Goal: Task Accomplishment & Management: Manage account settings

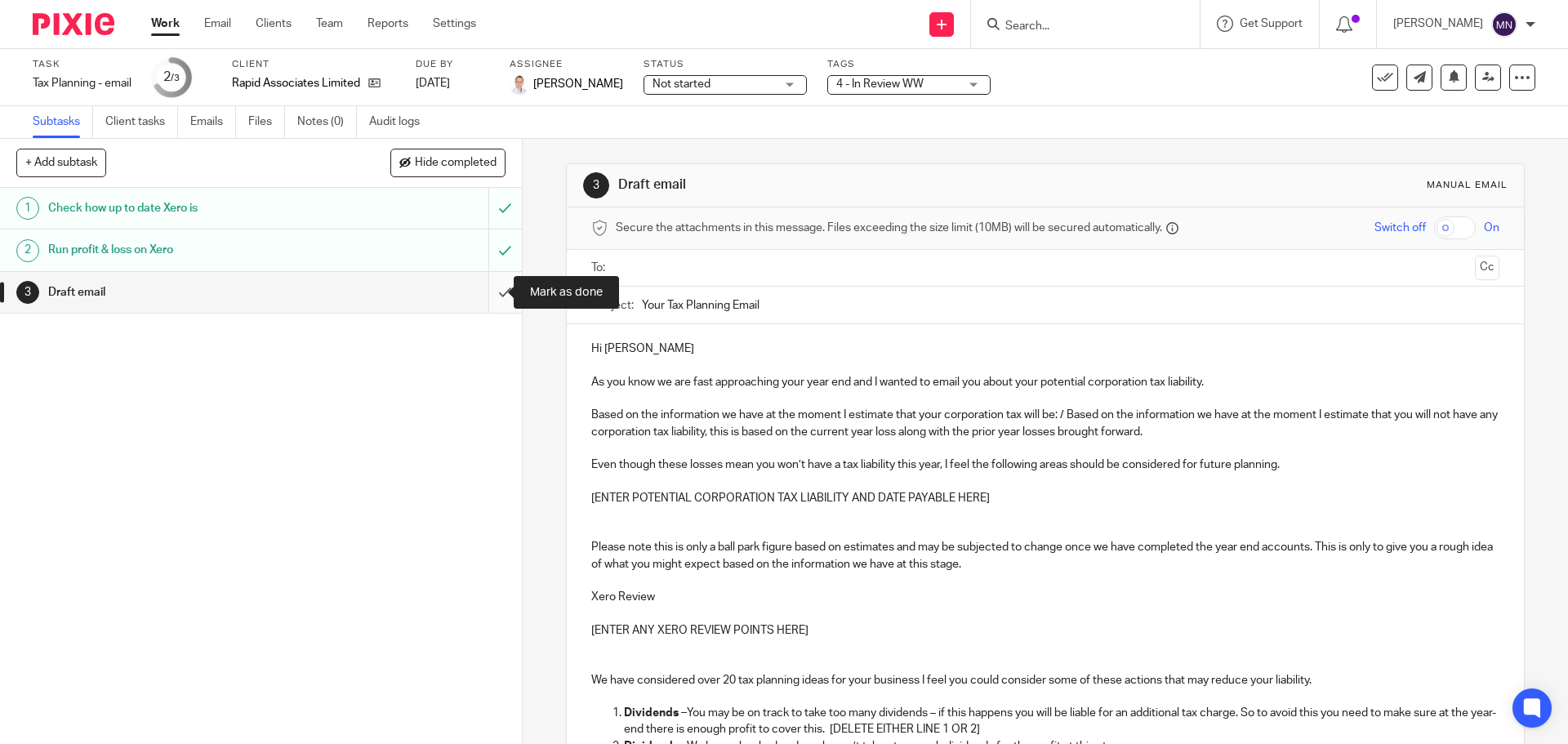
click at [503, 294] on input "submit" at bounding box center [260, 292] width 522 height 41
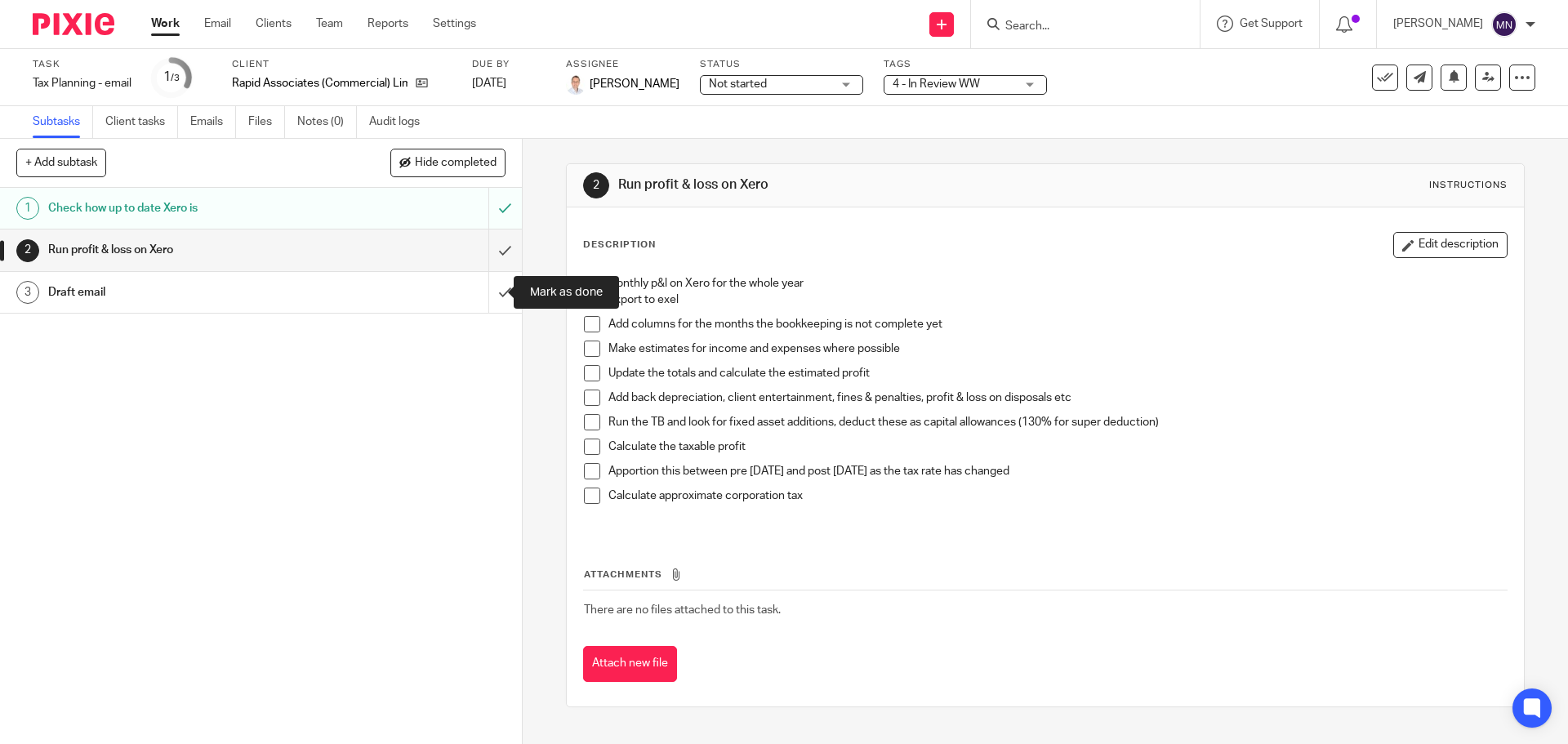
click at [489, 291] on input "submit" at bounding box center [260, 292] width 522 height 41
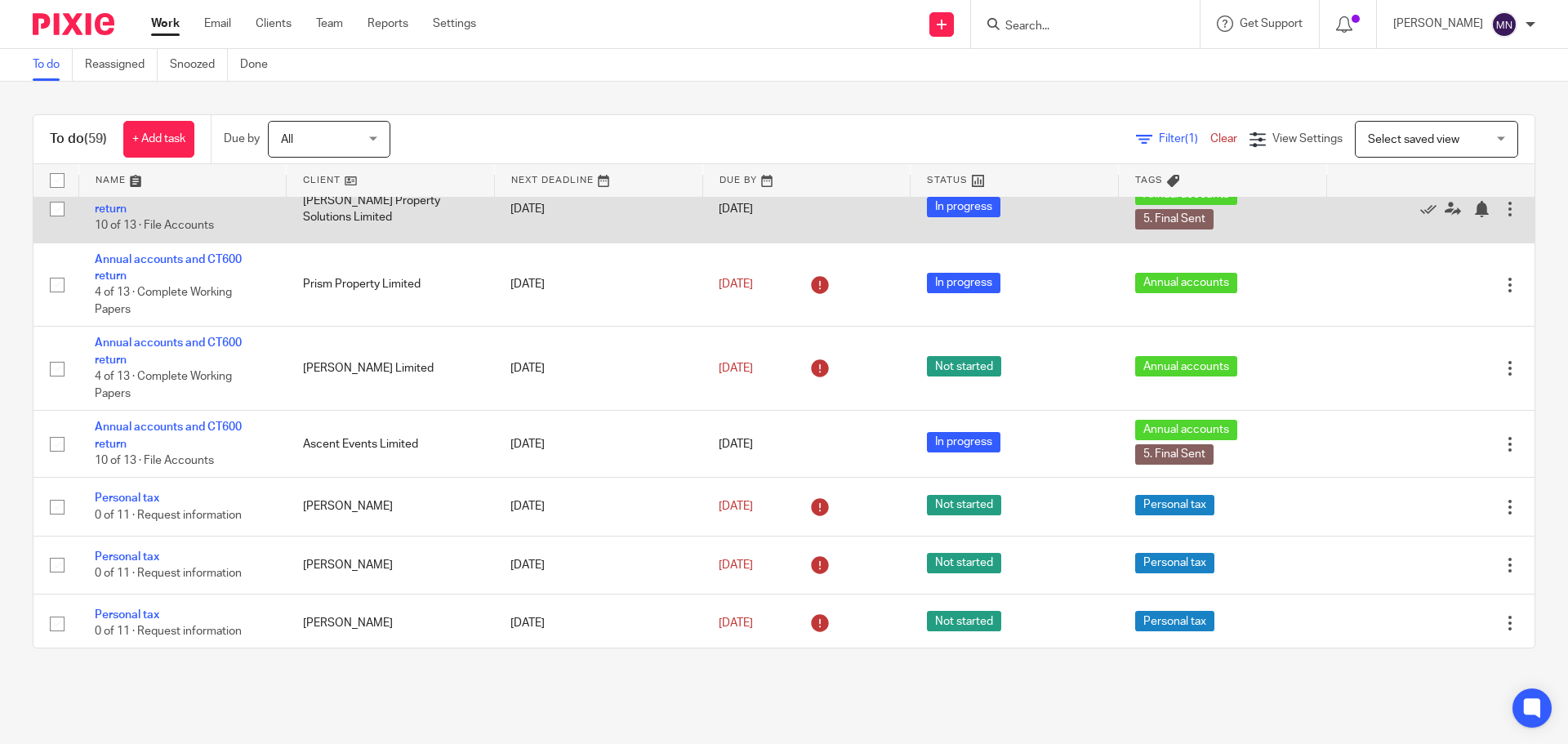
scroll to position [898, 0]
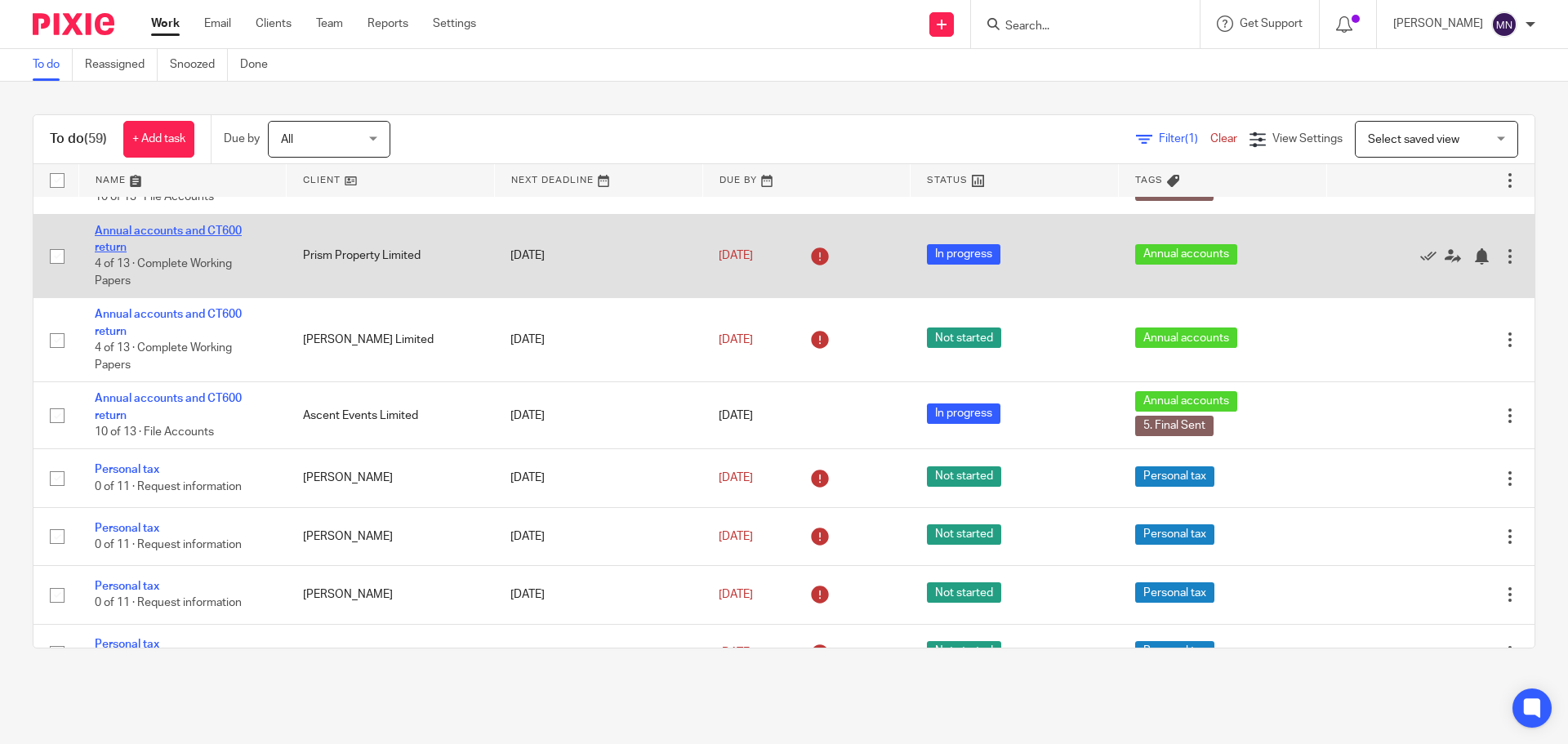
click at [218, 226] on link "Annual accounts and CT600 return" at bounding box center [168, 238] width 147 height 28
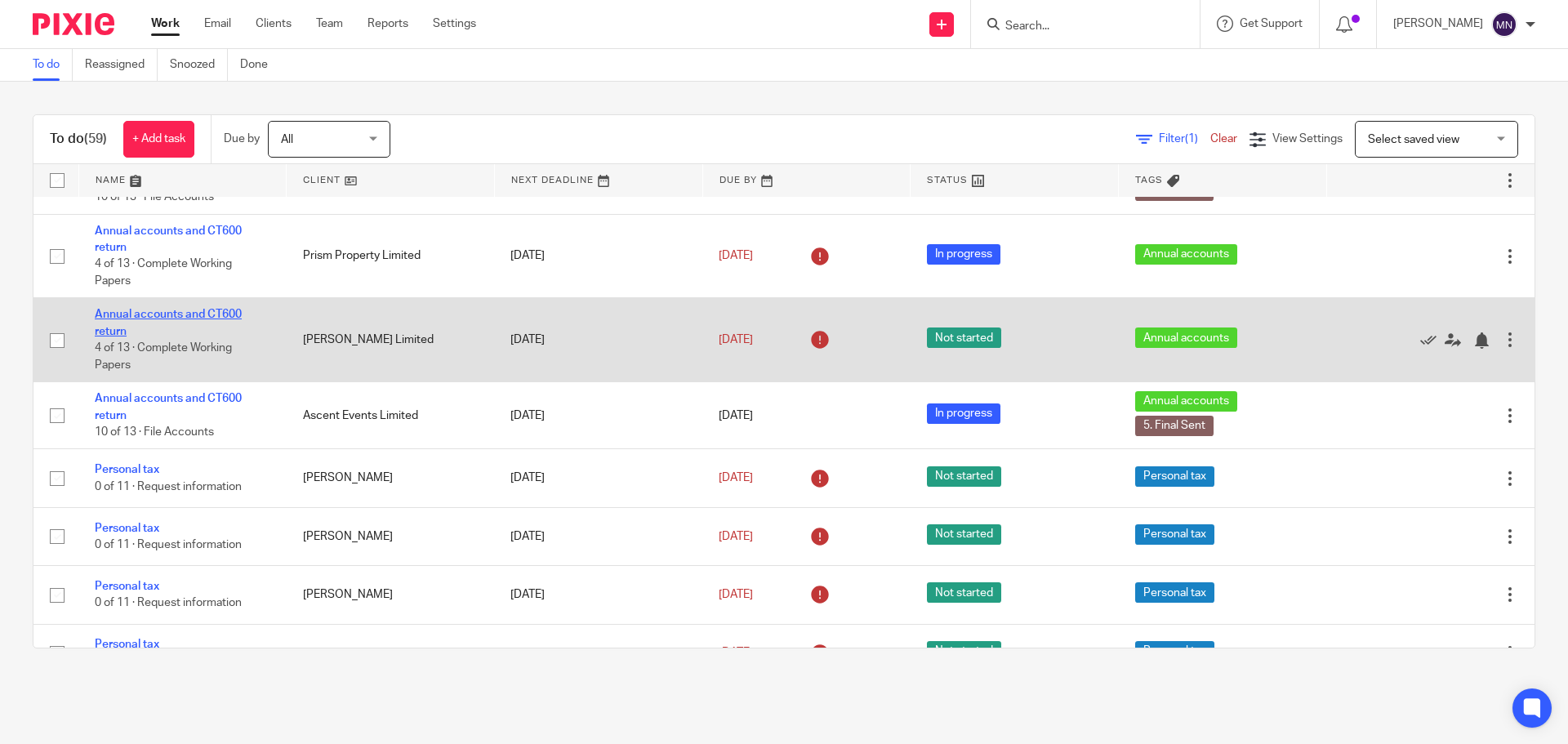
click at [204, 312] on link "Annual accounts and CT600 return" at bounding box center [168, 322] width 147 height 28
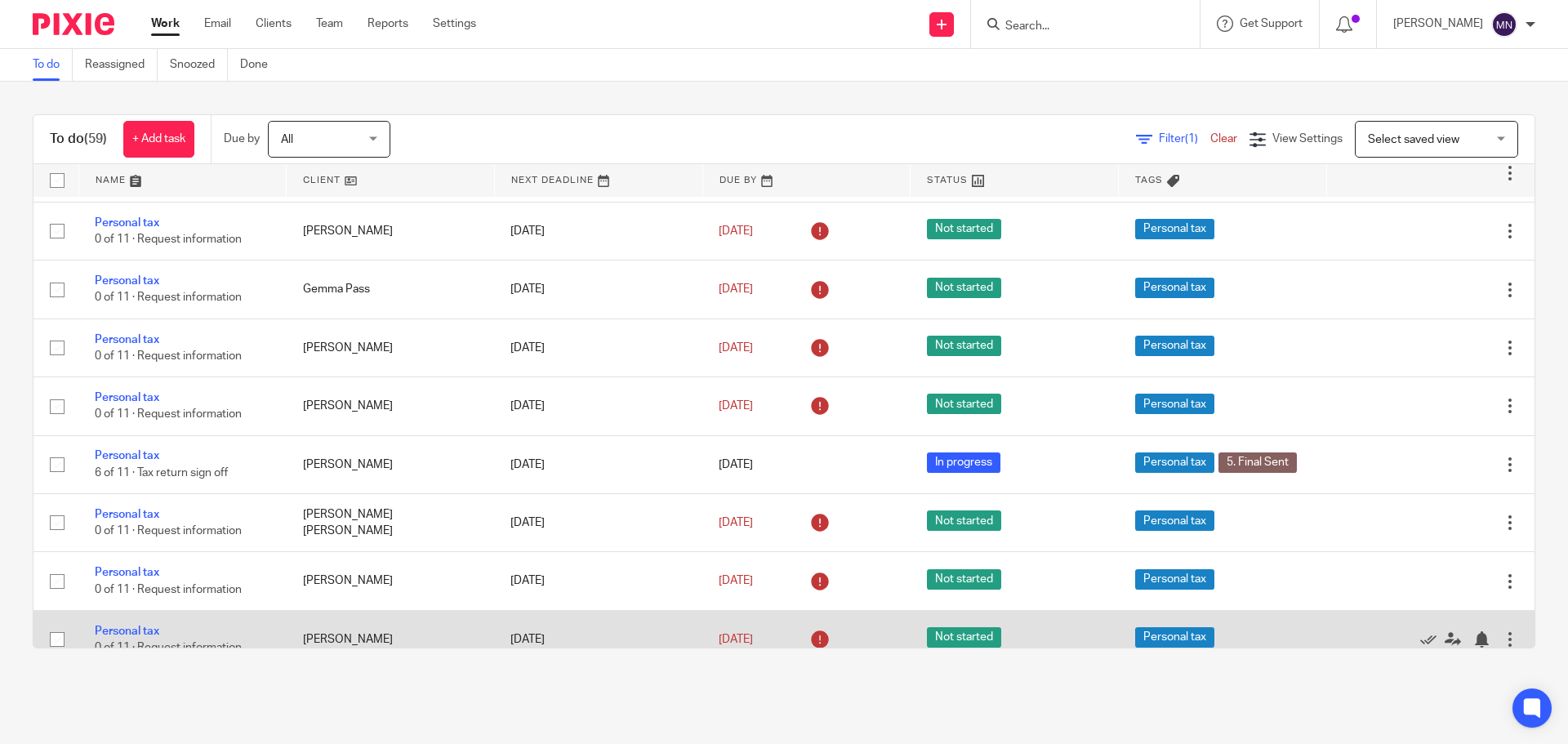
scroll to position [1930, 0]
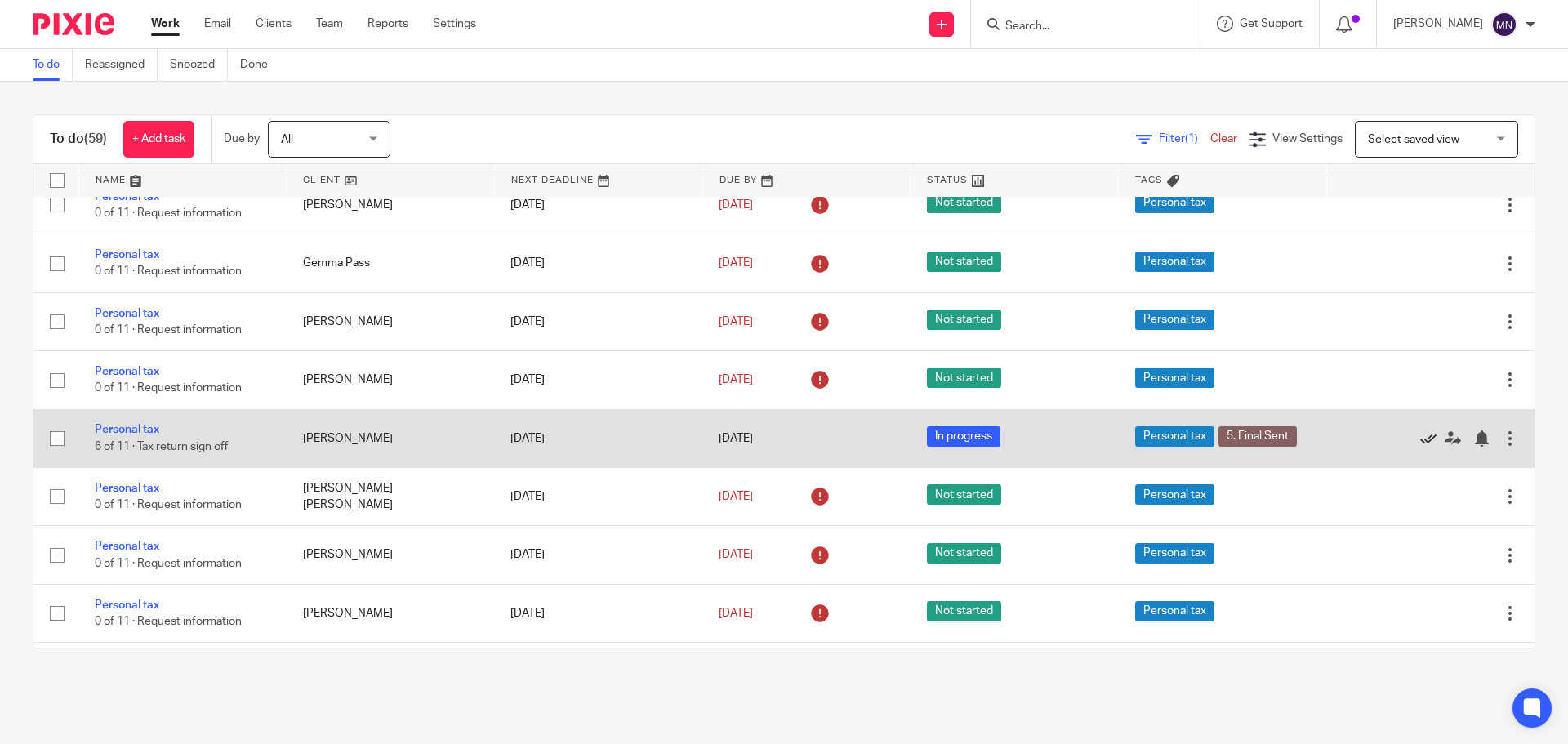
click at [1380, 438] on div at bounding box center [1423, 438] width 160 height 16
click at [1421, 436] on icon at bounding box center [1428, 438] width 16 height 16
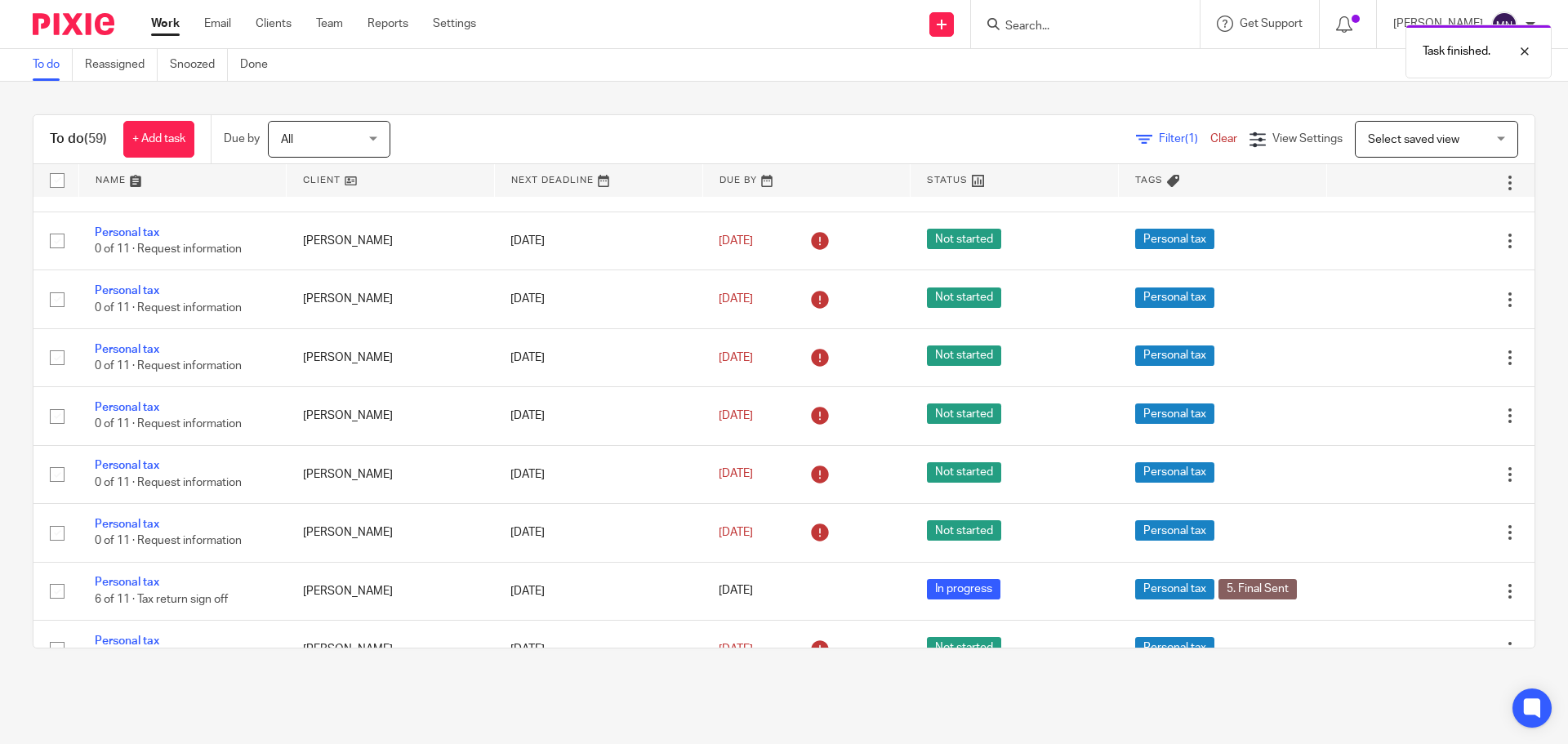
scroll to position [2257, 0]
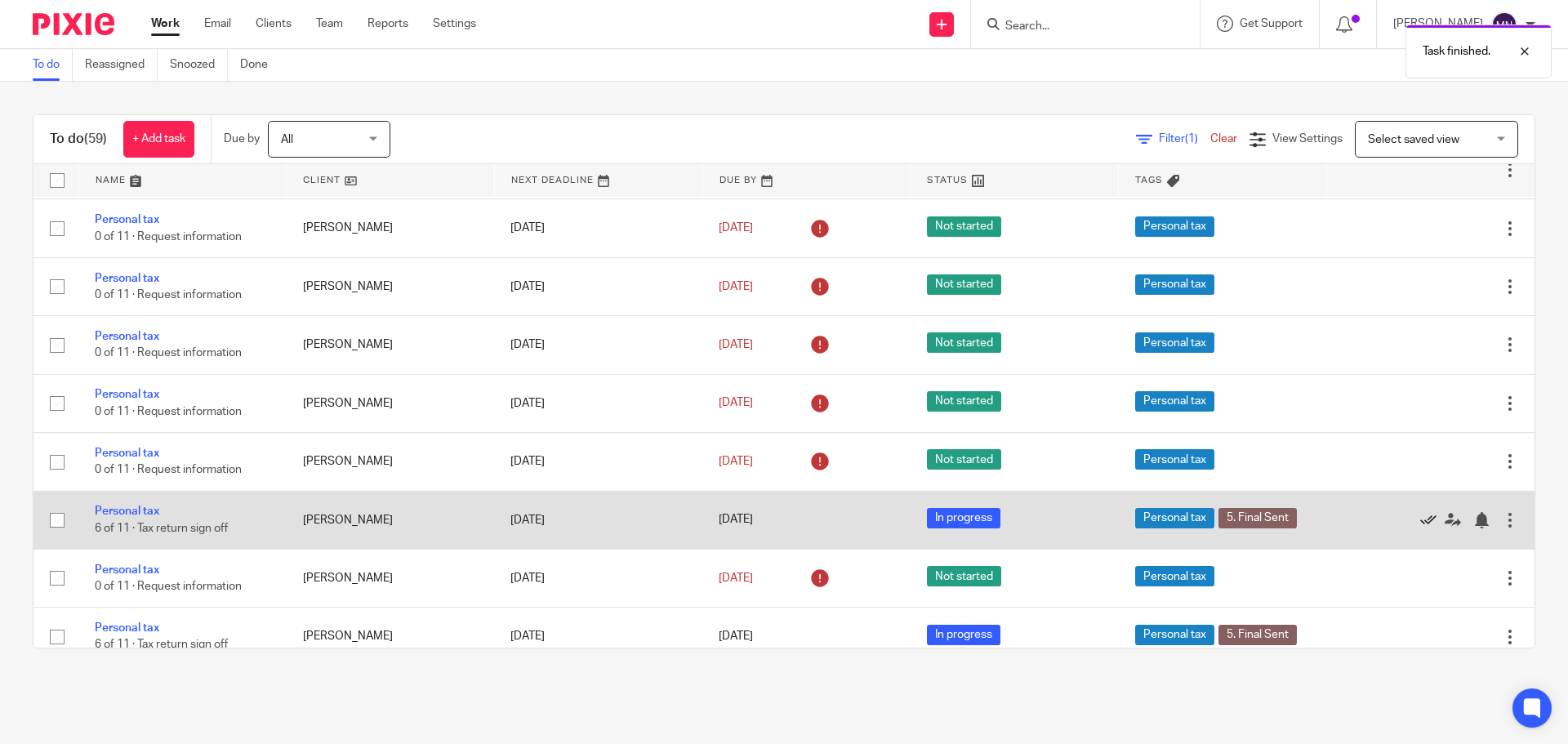
click at [1421, 516] on icon at bounding box center [1428, 520] width 16 height 16
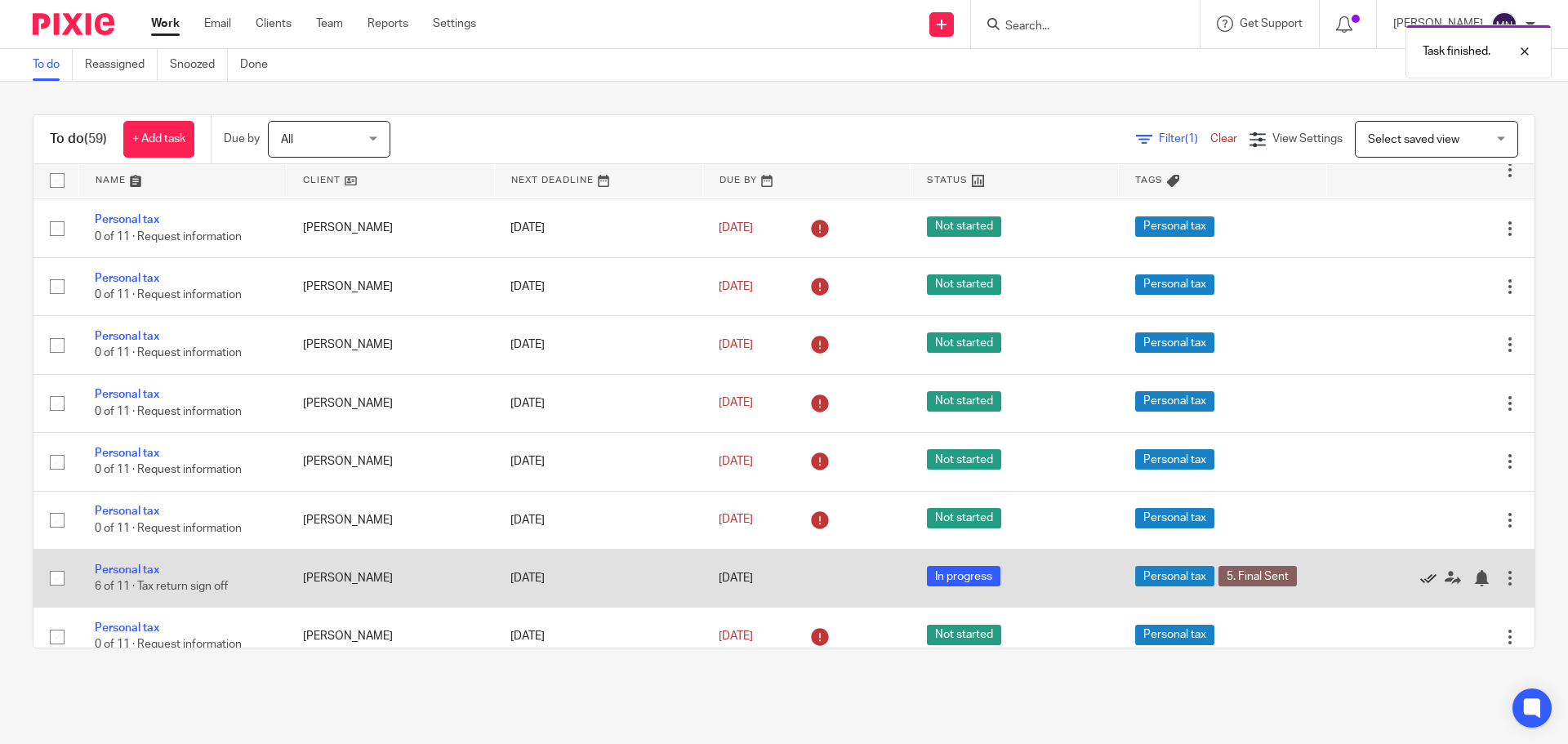
click at [1421, 581] on icon at bounding box center [1428, 578] width 16 height 16
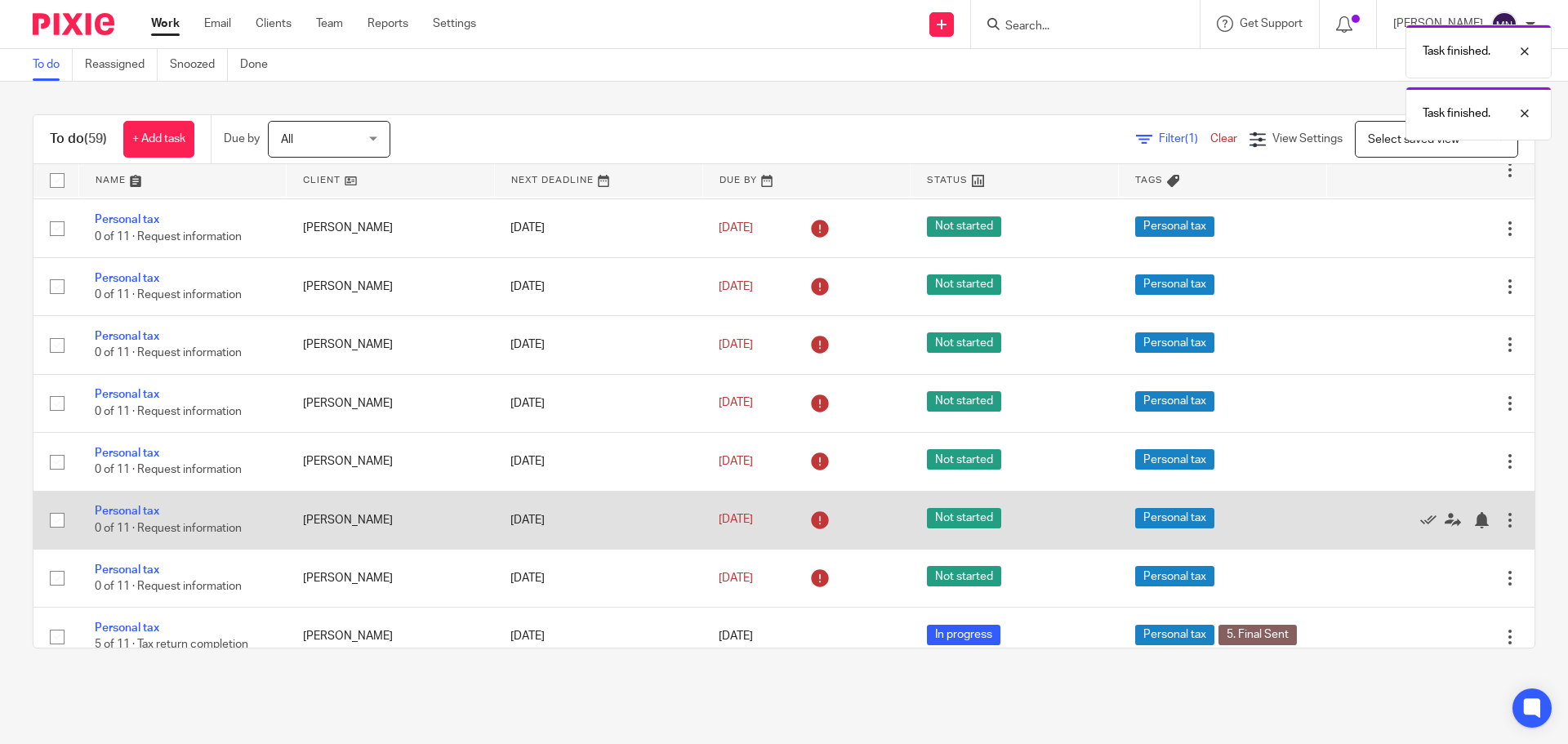
scroll to position [2338, 0]
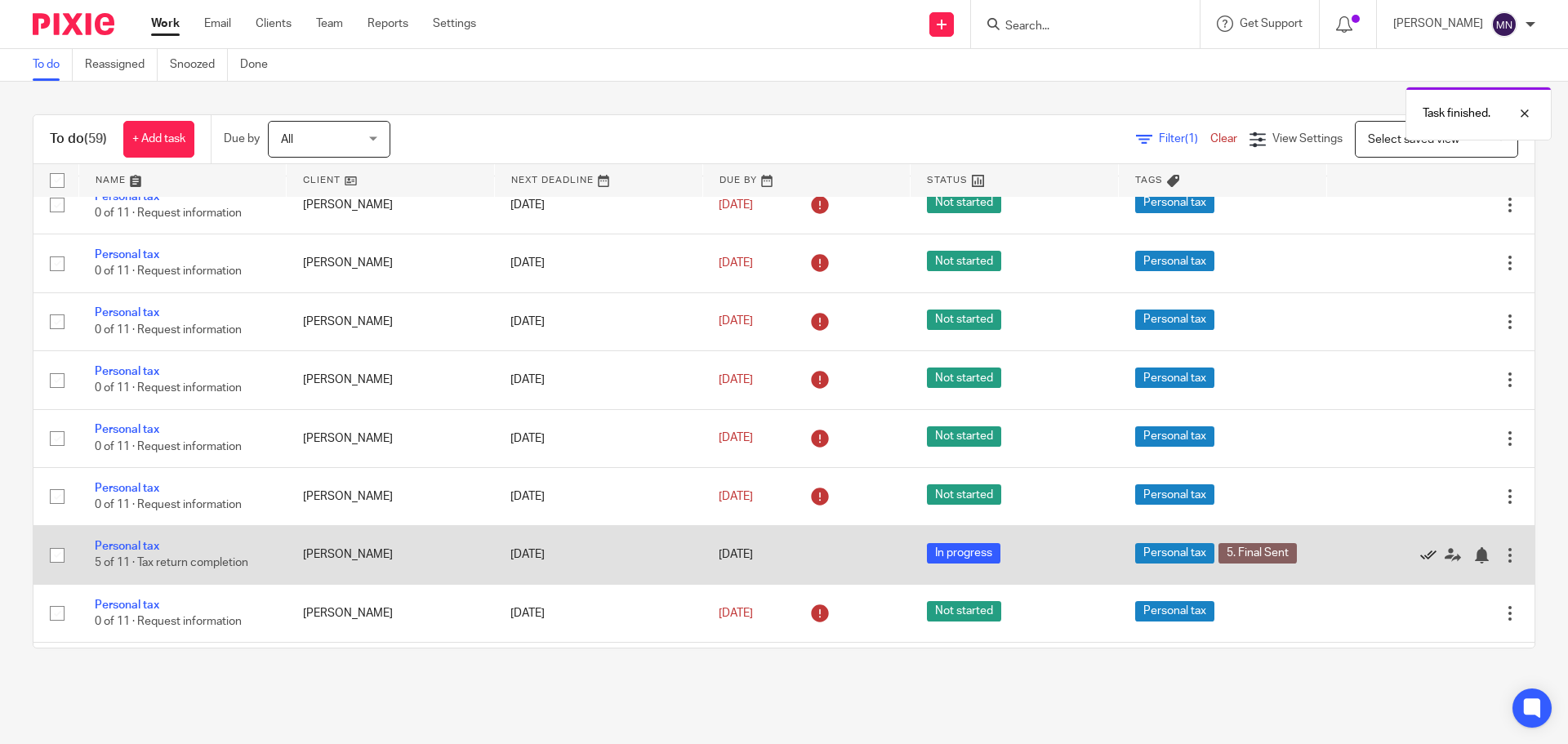
click at [1421, 552] on icon at bounding box center [1428, 555] width 16 height 16
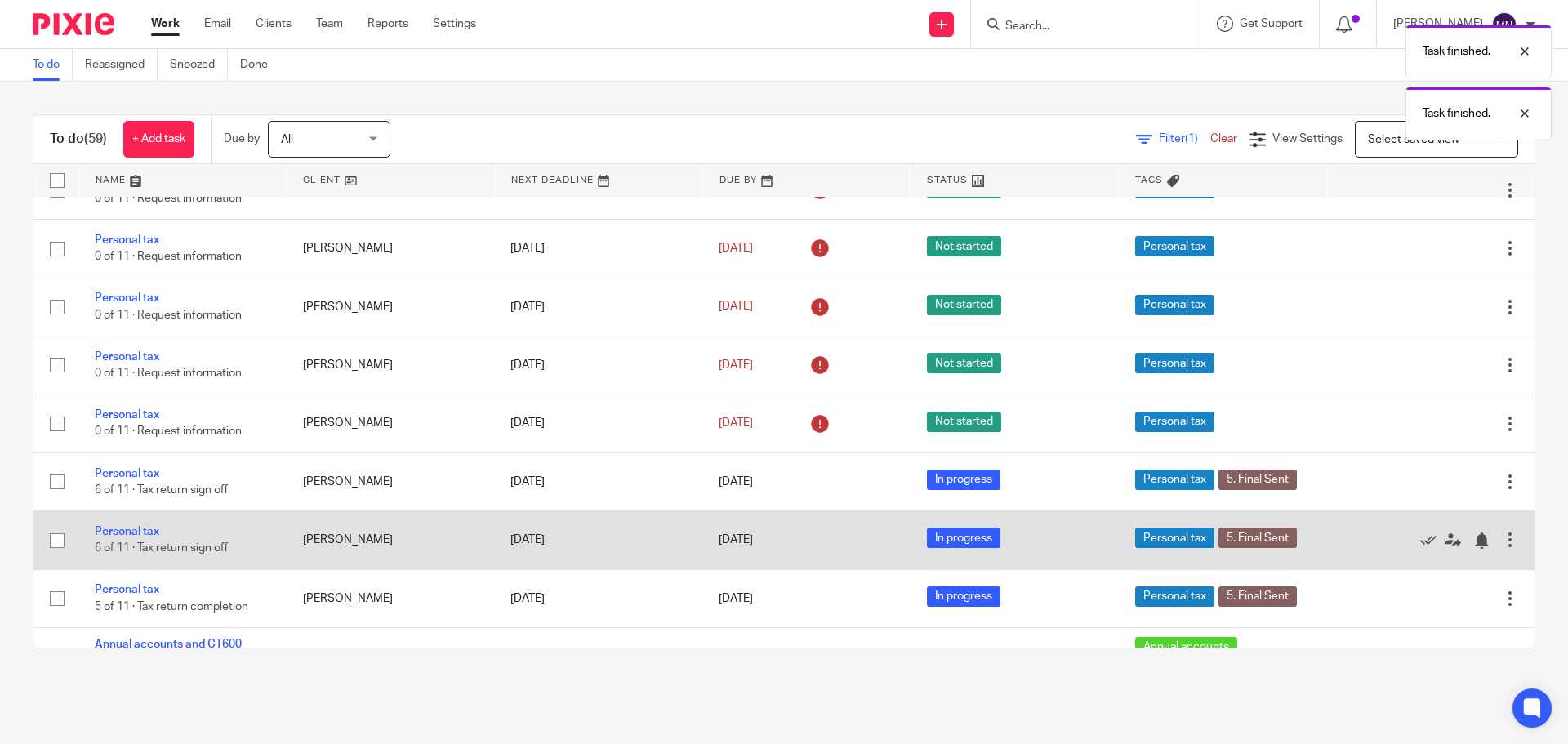
scroll to position [2501, 0]
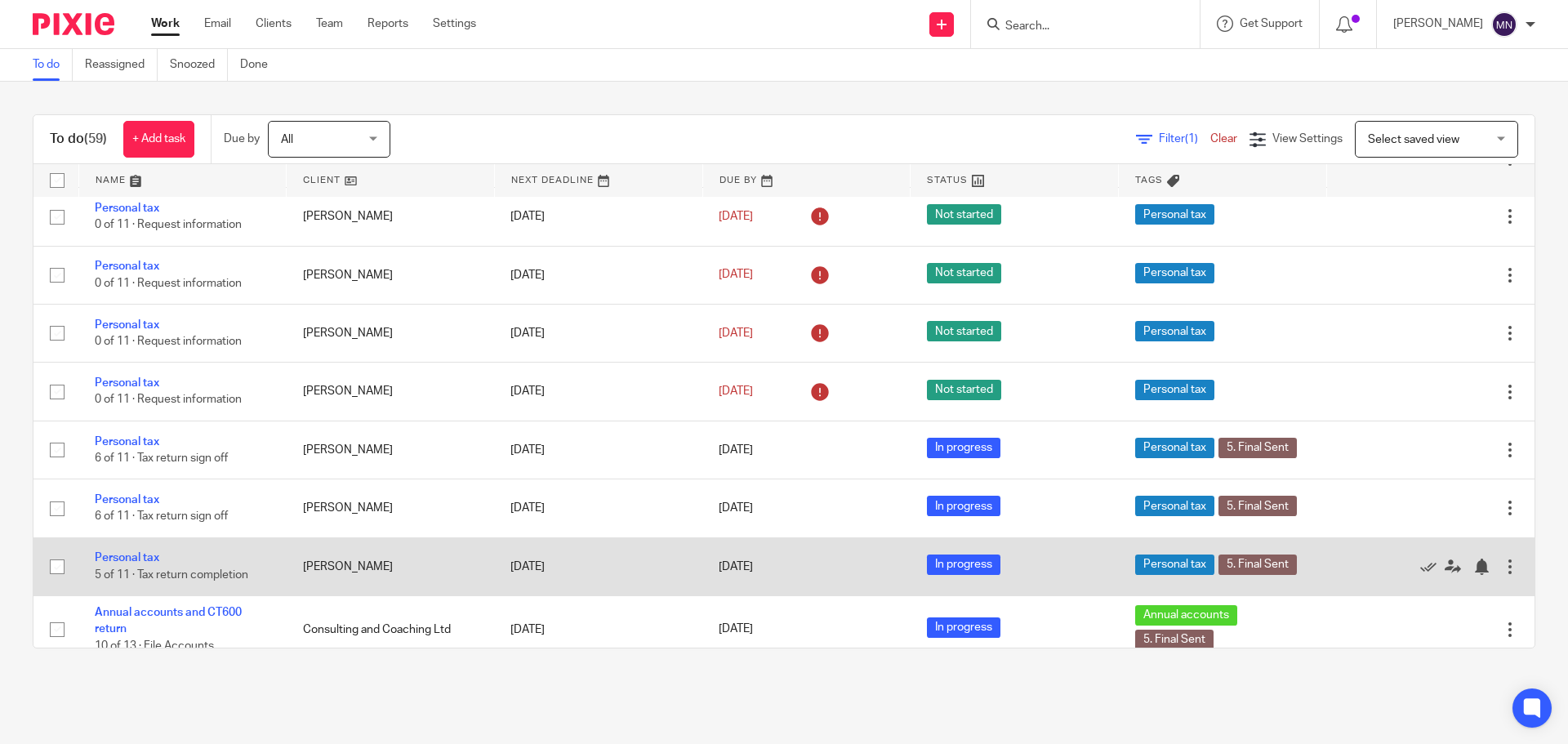
click at [1382, 562] on div at bounding box center [1423, 566] width 160 height 16
click at [1421, 564] on icon at bounding box center [1428, 566] width 16 height 16
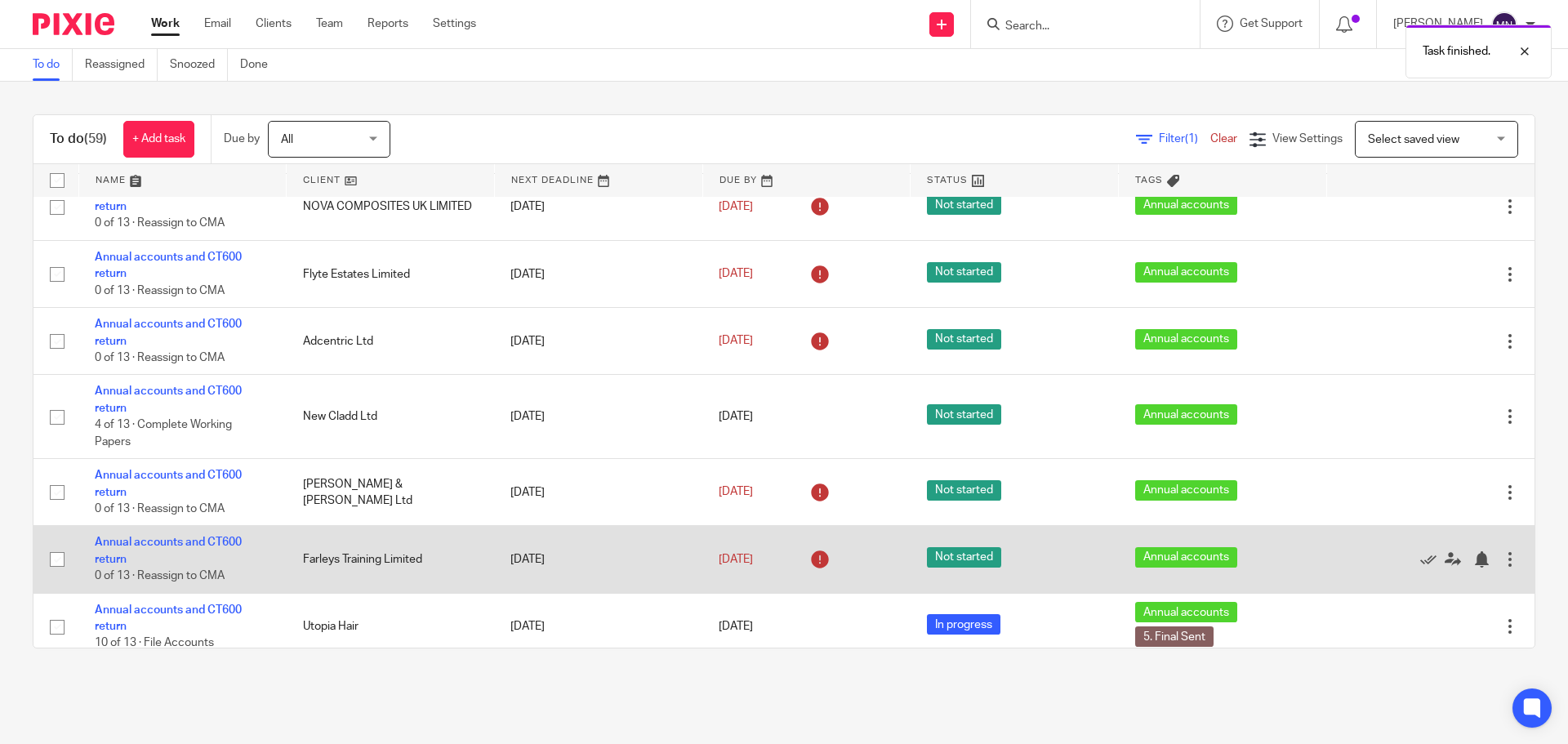
scroll to position [2945, 0]
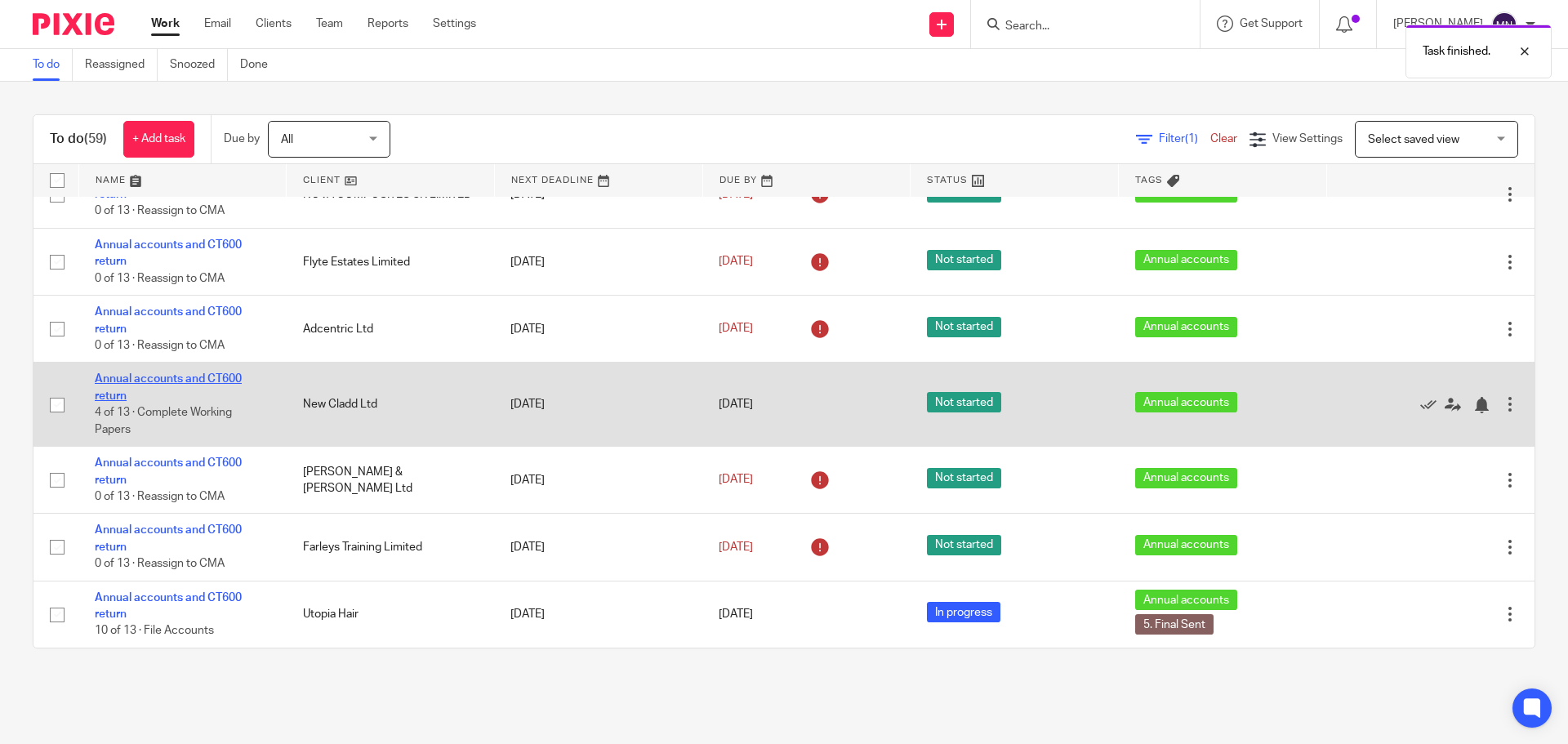
click at [200, 380] on link "Annual accounts and CT600 return" at bounding box center [168, 387] width 147 height 28
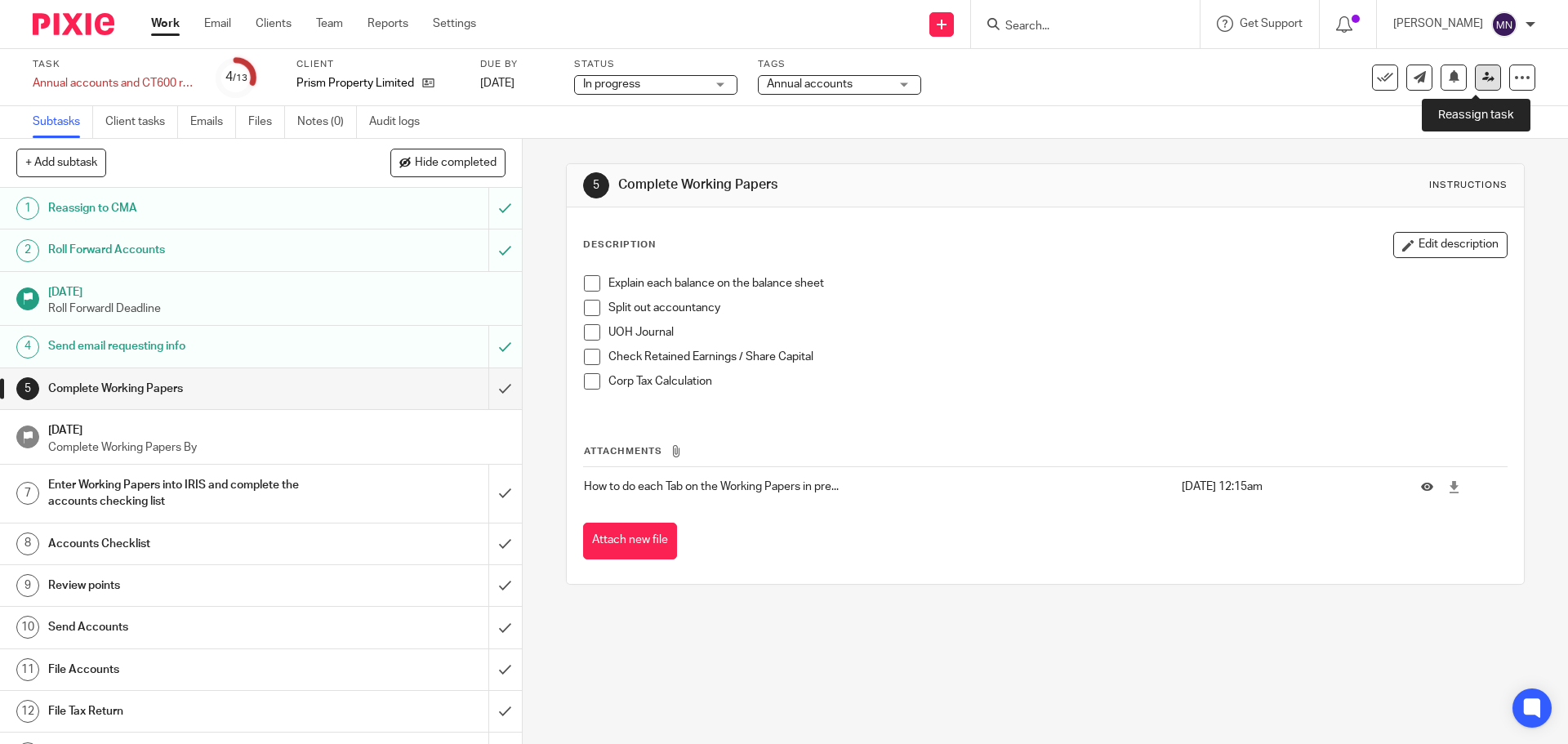
click at [1475, 84] on link at bounding box center [1488, 78] width 27 height 27
click at [1482, 85] on link at bounding box center [1488, 78] width 27 height 27
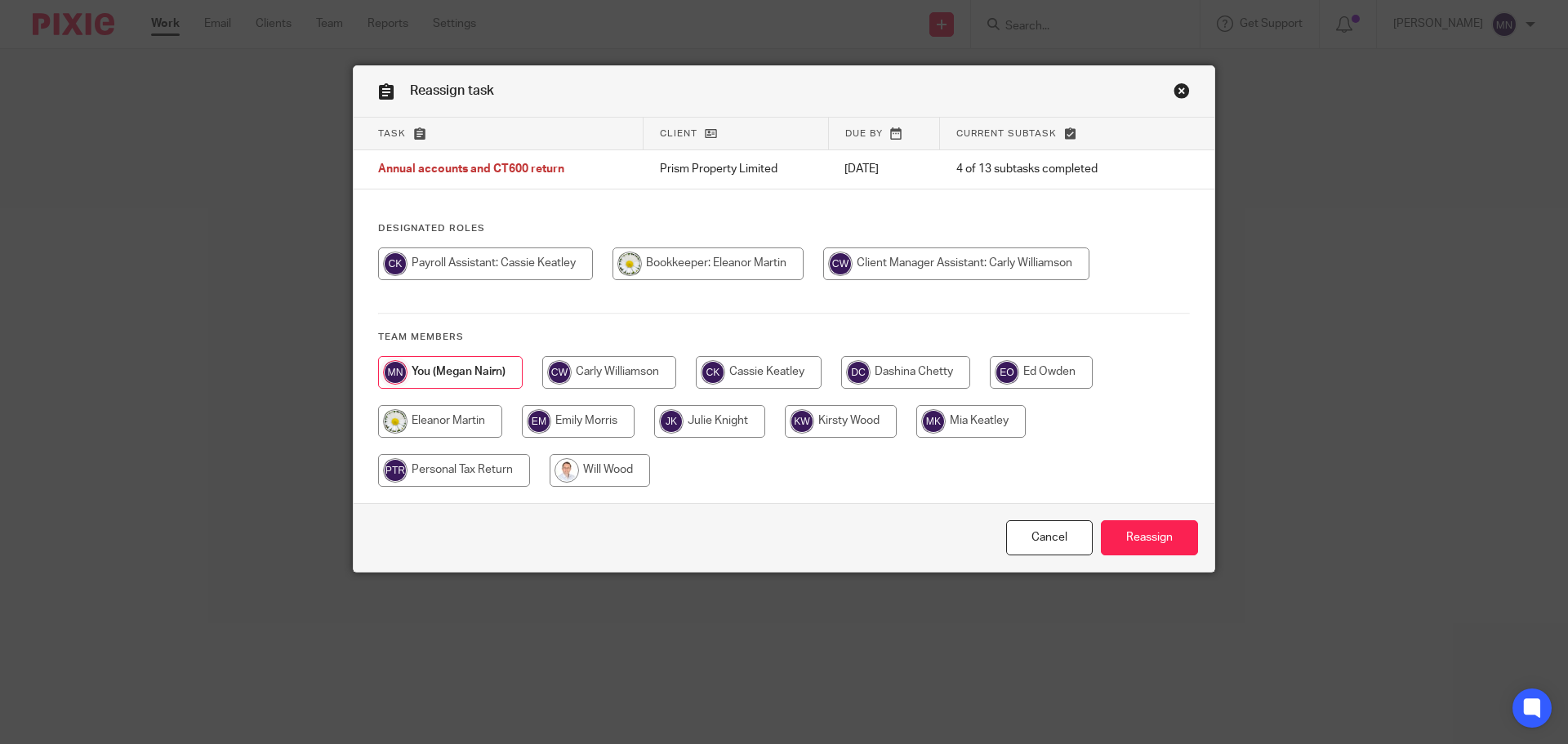
click at [914, 363] on input "radio" at bounding box center [906, 372] width 129 height 32
radio input "true"
click at [1145, 530] on input "Reassign" at bounding box center [1150, 537] width 97 height 35
click at [908, 368] on input "radio" at bounding box center [906, 372] width 129 height 32
radio input "true"
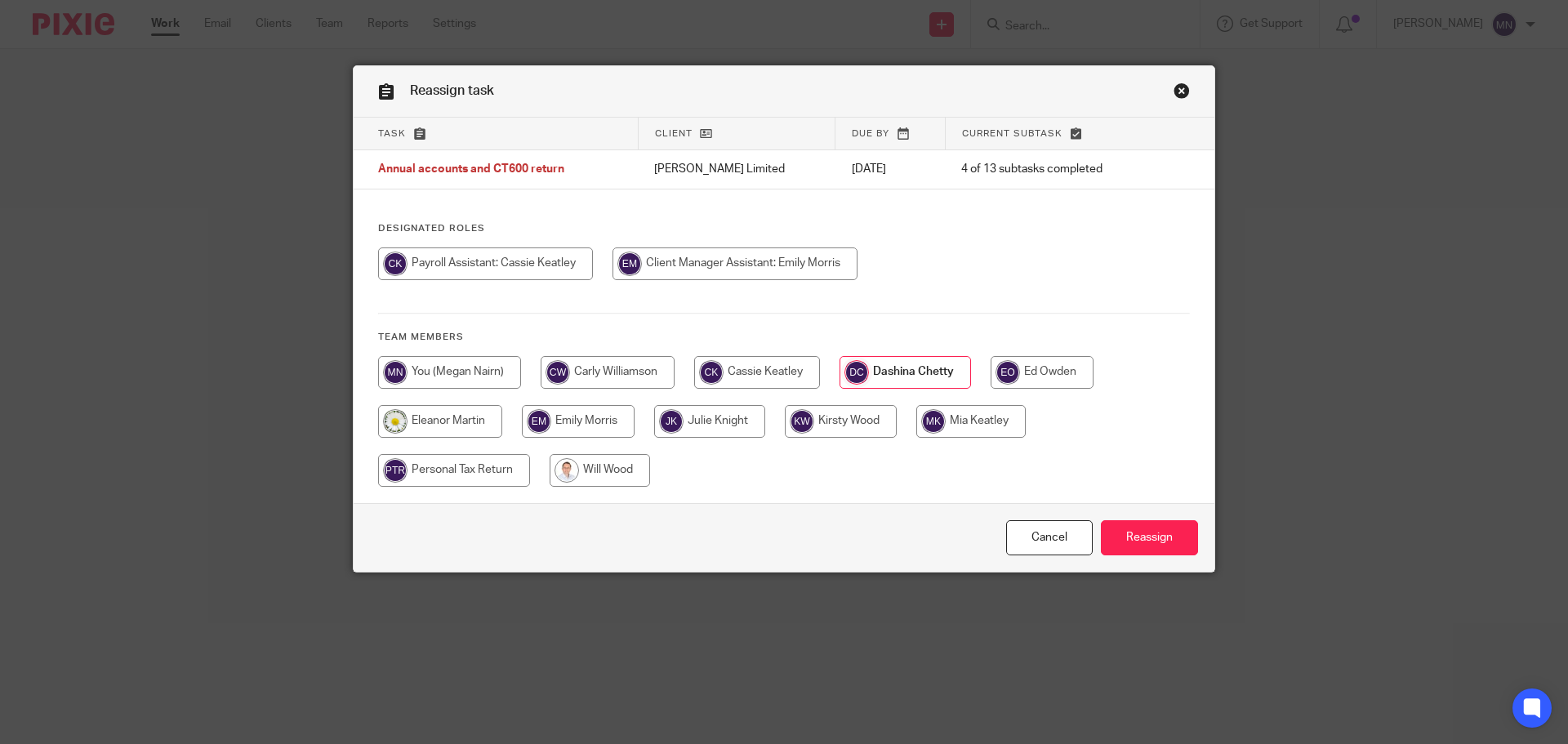
drag, startPoint x: 1164, startPoint y: 544, endPoint x: 1134, endPoint y: 517, distance: 40.4
click at [1163, 544] on input "Reassign" at bounding box center [1150, 537] width 97 height 35
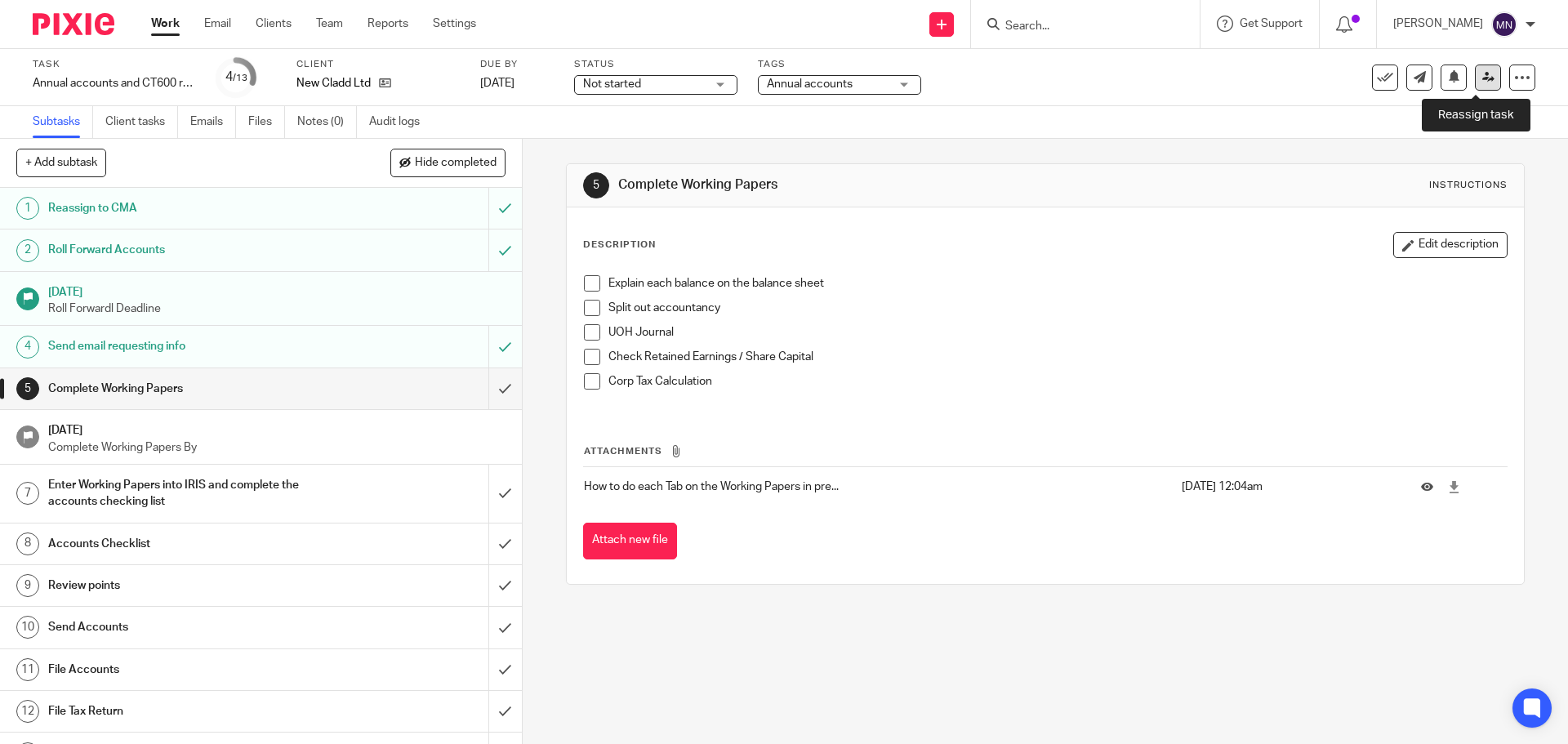
click at [1482, 76] on icon at bounding box center [1488, 77] width 12 height 12
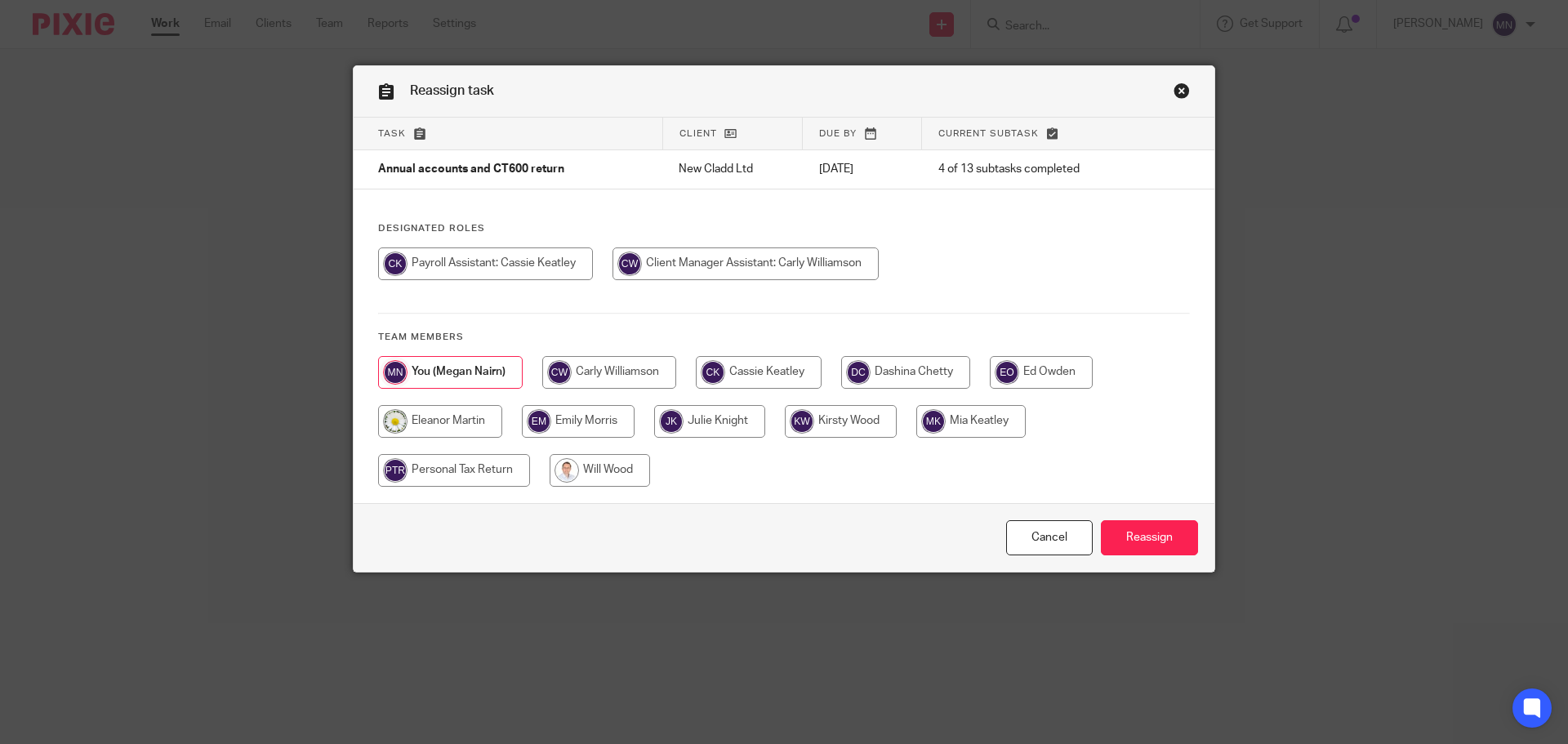
click at [931, 371] on input "radio" at bounding box center [906, 372] width 129 height 32
radio input "true"
click at [1128, 528] on input "Reassign" at bounding box center [1150, 537] width 97 height 35
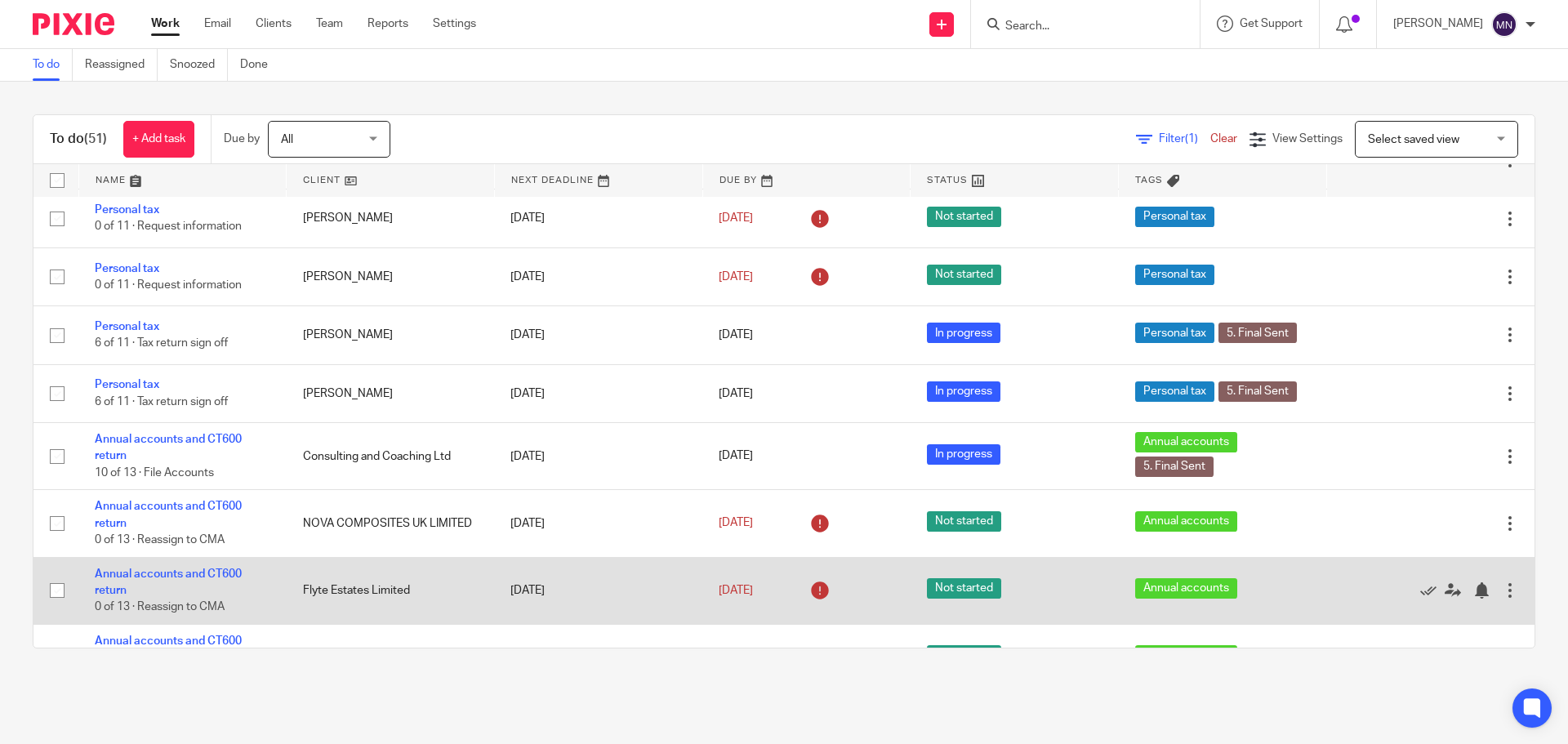
scroll to position [2367, 0]
